Goal: Check status: Check status

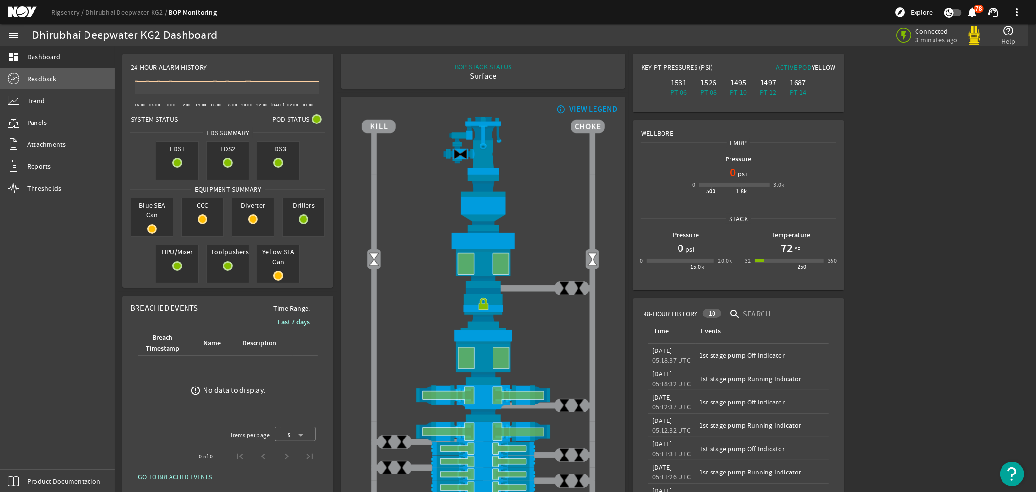
click at [37, 78] on span "Readback" at bounding box center [41, 79] width 29 height 10
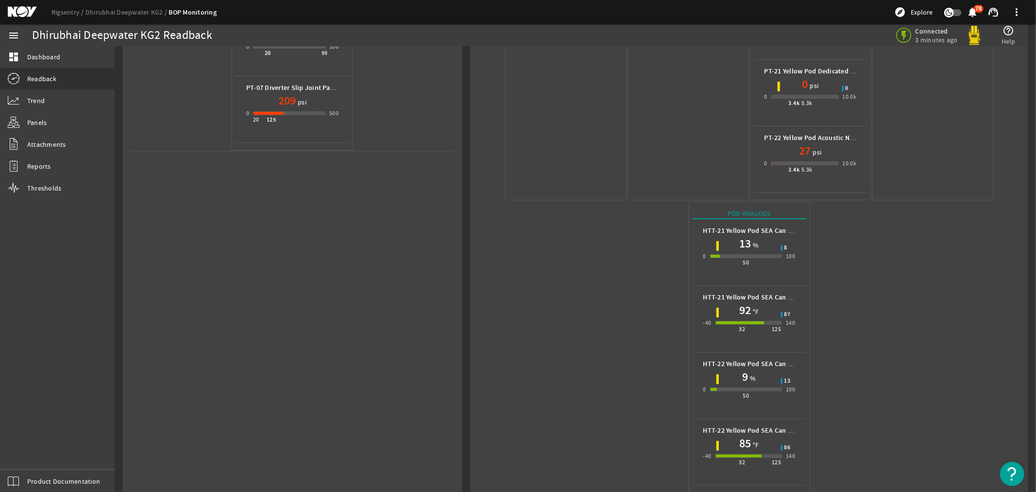
scroll to position [450, 0]
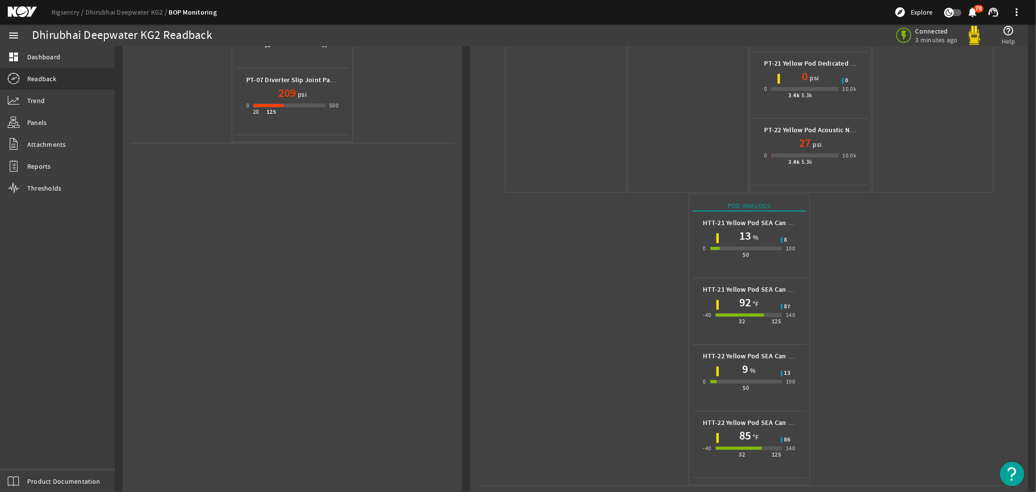
click at [21, 12] on mat-icon at bounding box center [30, 12] width 44 height 12
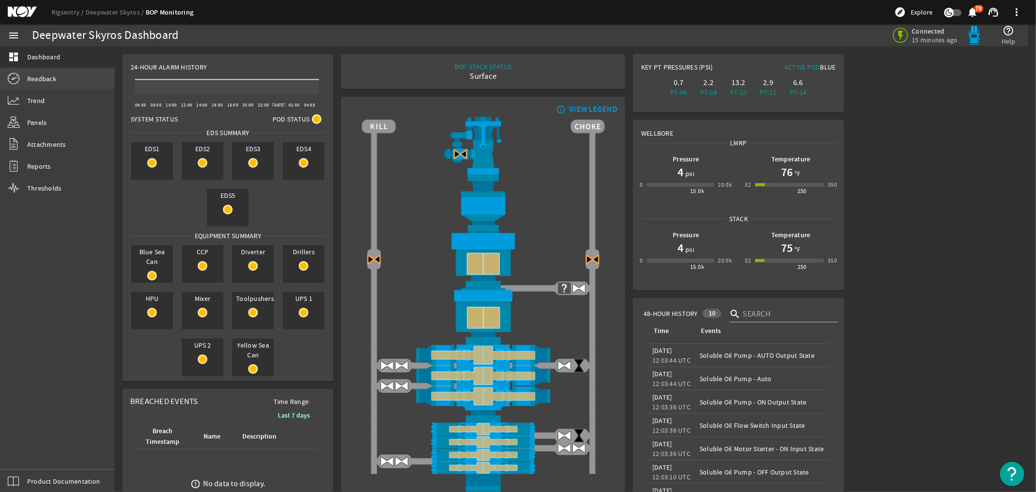
click at [45, 80] on span "Readback" at bounding box center [41, 79] width 29 height 10
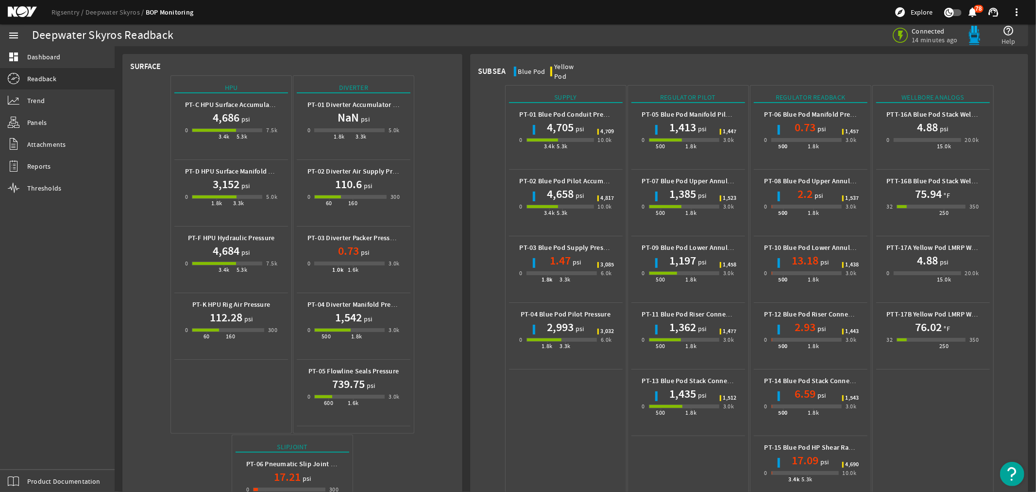
scroll to position [318, 0]
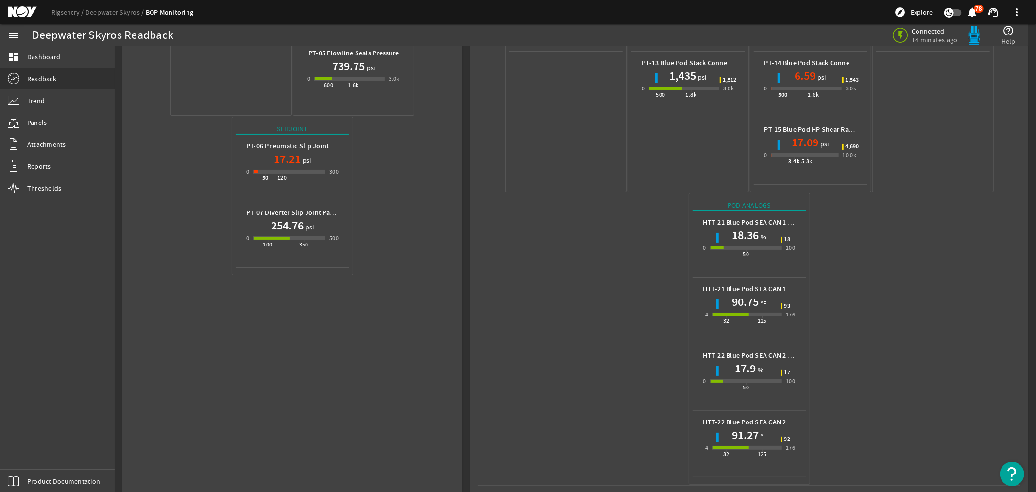
click at [35, 12] on mat-icon at bounding box center [30, 12] width 44 height 12
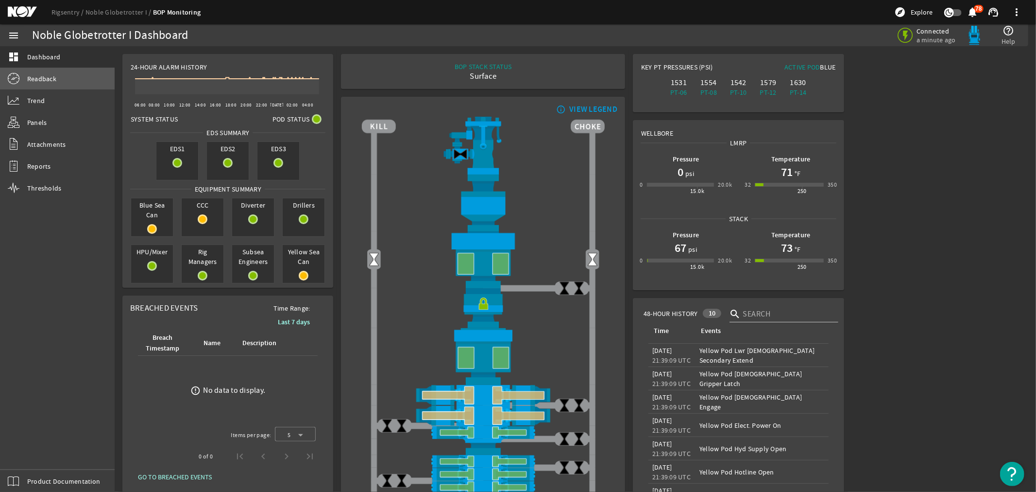
click at [40, 75] on span "Readback" at bounding box center [41, 79] width 29 height 10
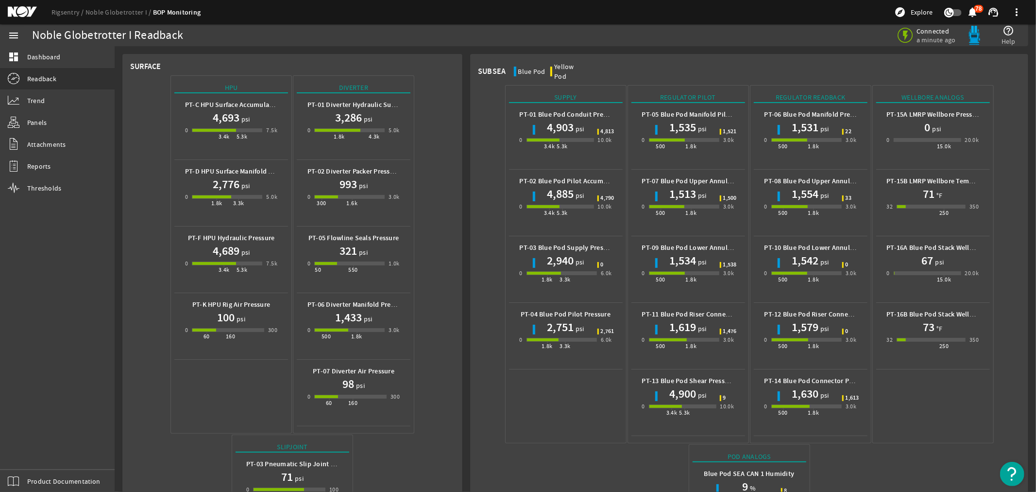
scroll to position [251, 0]
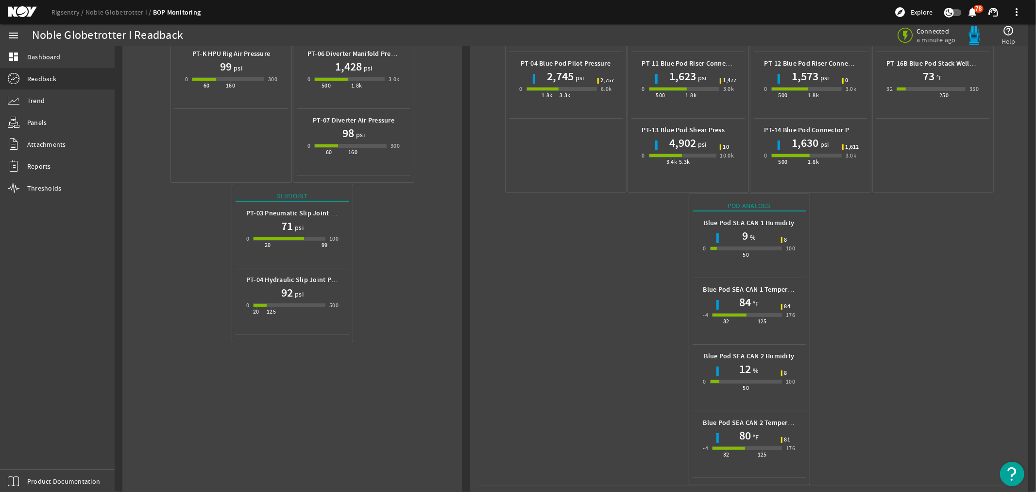
click at [21, 11] on mat-icon at bounding box center [30, 12] width 44 height 12
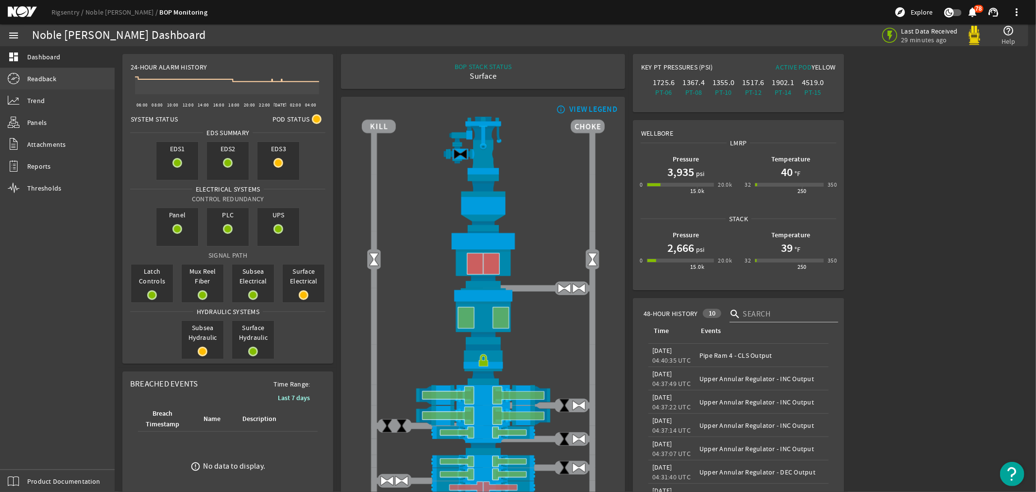
click at [41, 79] on span "Readback" at bounding box center [41, 79] width 29 height 10
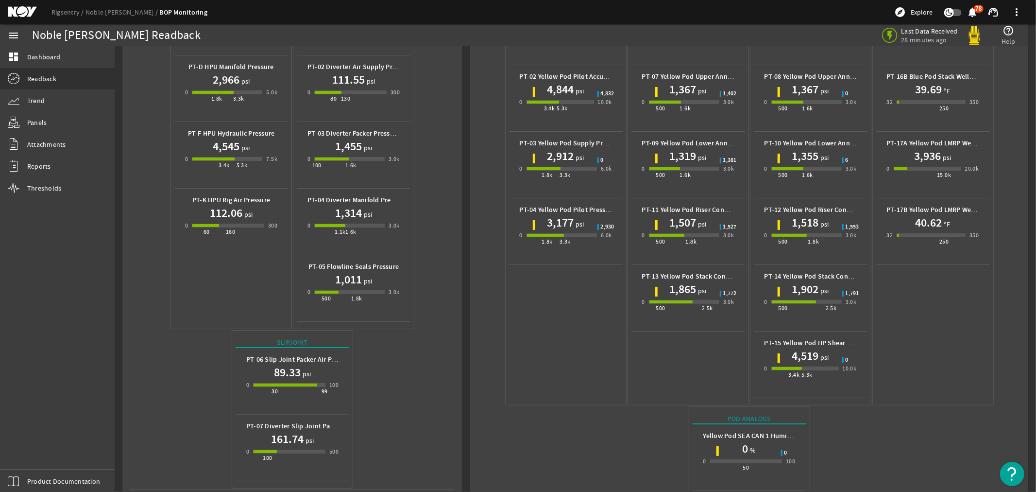
scroll to position [318, 0]
